Goal: Information Seeking & Learning: Learn about a topic

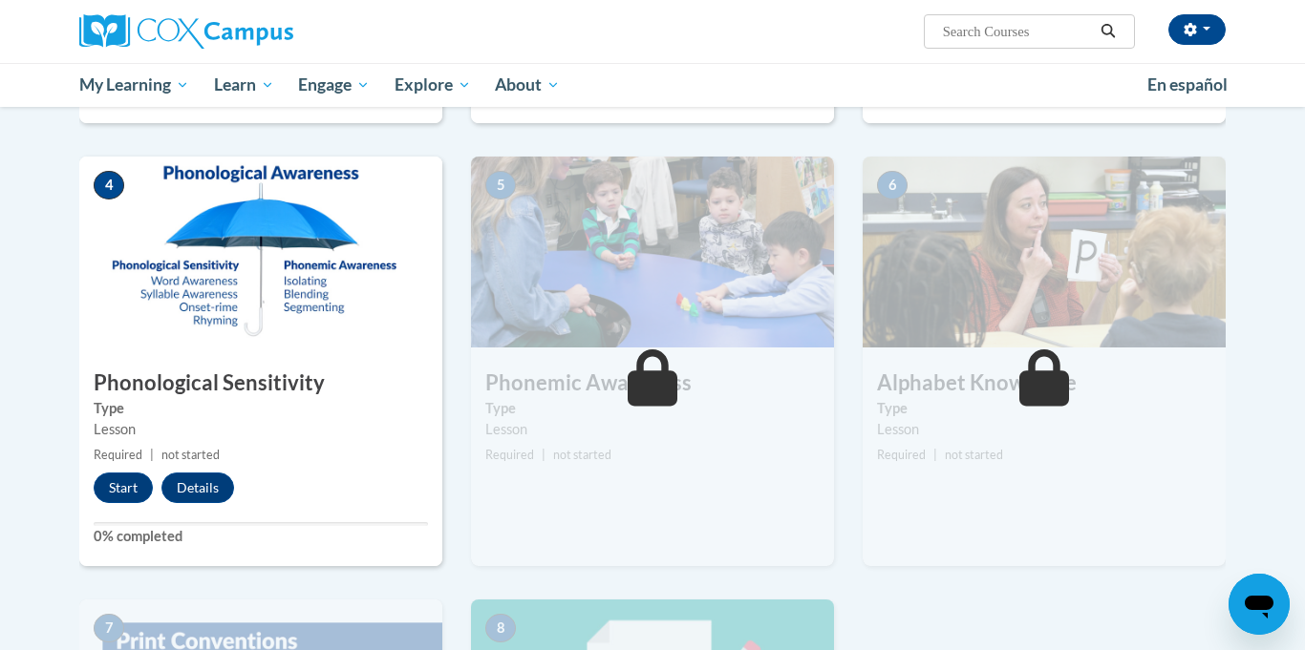
scroll to position [811, 0]
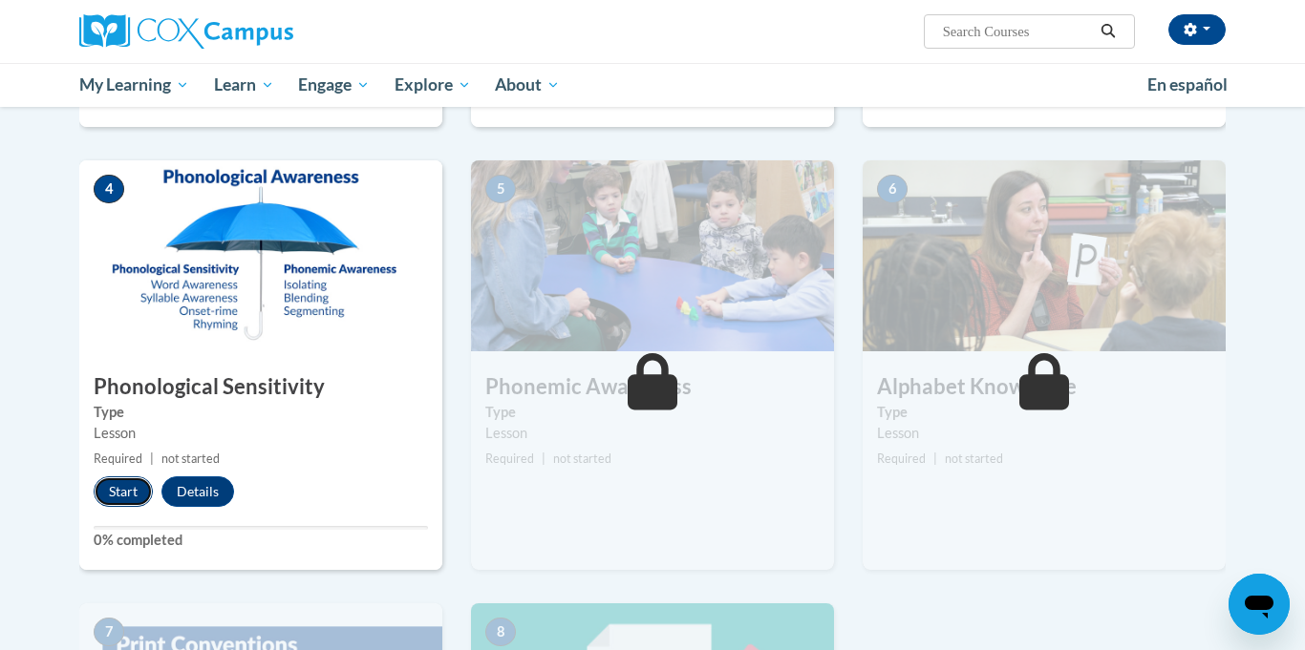
click at [117, 488] on button "Start" at bounding box center [123, 492] width 59 height 31
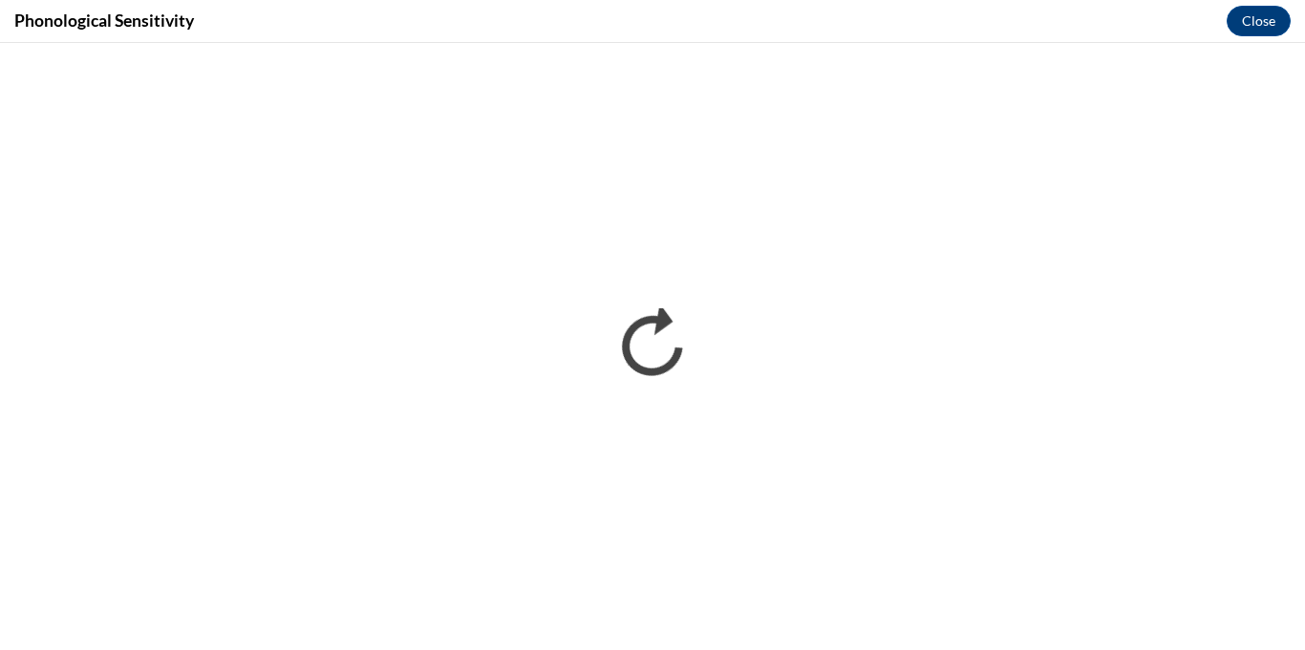
scroll to position [0, 0]
